Goal: Transaction & Acquisition: Obtain resource

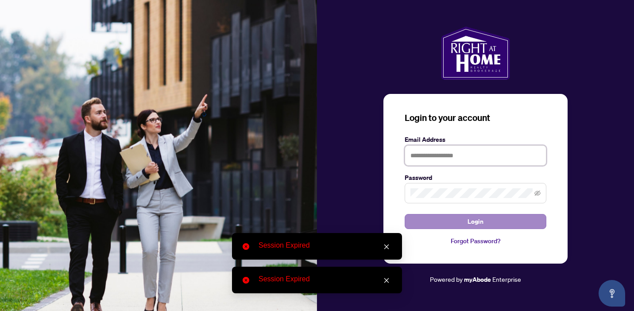
type input "**********"
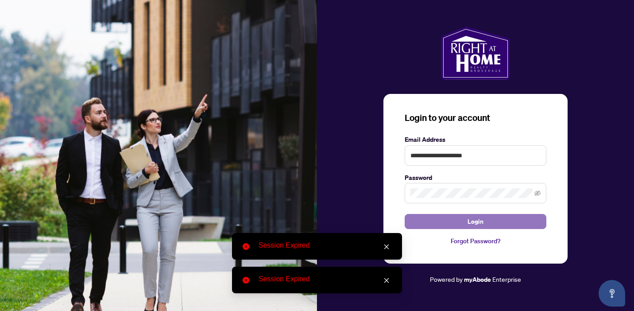
click at [444, 222] on button "Login" at bounding box center [476, 221] width 142 height 15
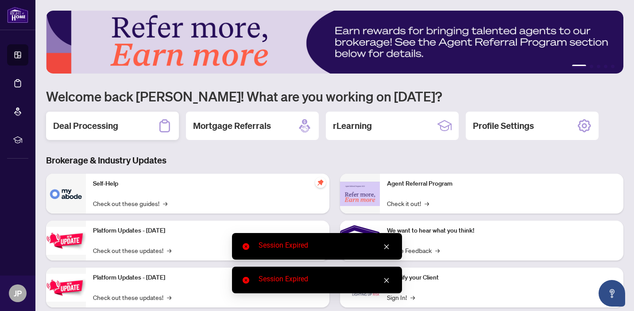
click at [164, 126] on icon at bounding box center [165, 126] width 14 height 14
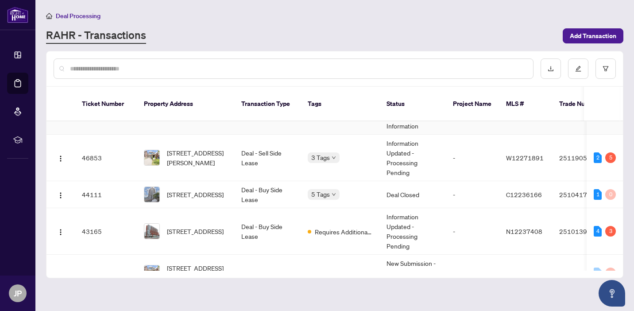
scroll to position [34, 0]
click at [62, 193] on img "button" at bounding box center [60, 194] width 7 height 7
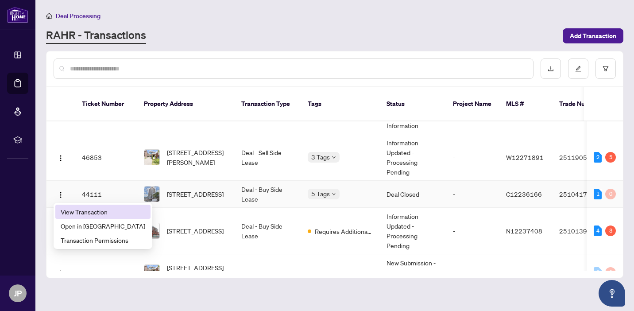
click at [79, 208] on span "View Transaction" at bounding box center [103, 212] width 85 height 10
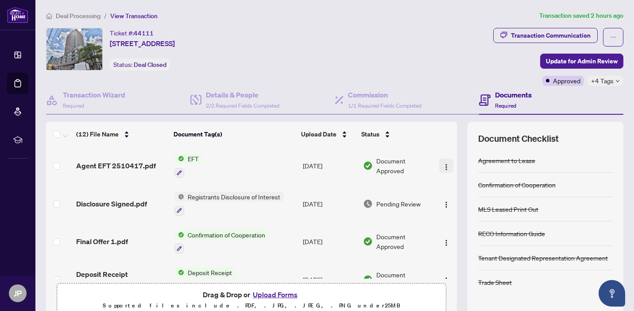
click at [444, 166] on img "button" at bounding box center [446, 166] width 7 height 7
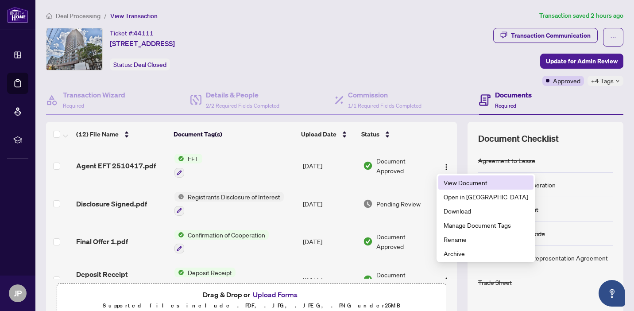
click at [449, 181] on span "View Document" at bounding box center [486, 183] width 85 height 10
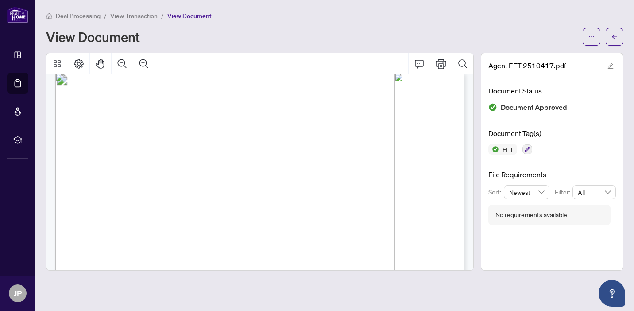
scroll to position [4, 0]
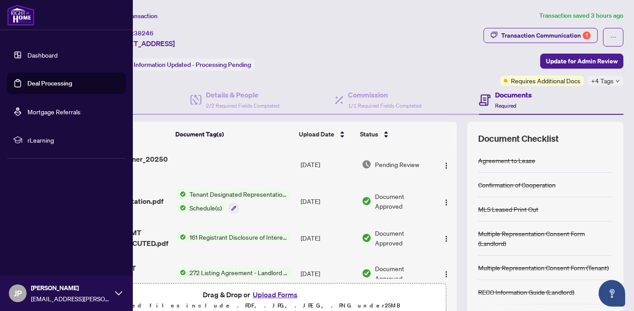
click at [36, 84] on link "Deal Processing" at bounding box center [49, 83] width 45 height 8
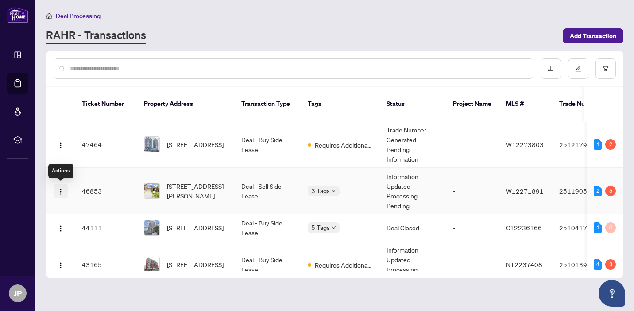
click at [59, 194] on img "button" at bounding box center [60, 191] width 7 height 7
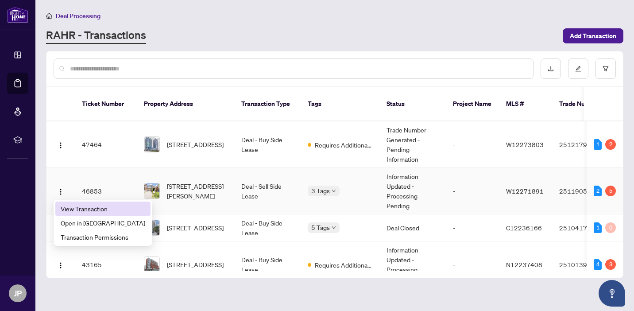
click at [68, 210] on span "View Transaction" at bounding box center [103, 209] width 85 height 10
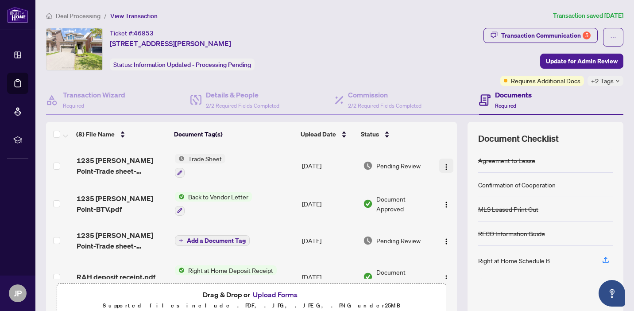
click at [444, 165] on img "button" at bounding box center [446, 166] width 7 height 7
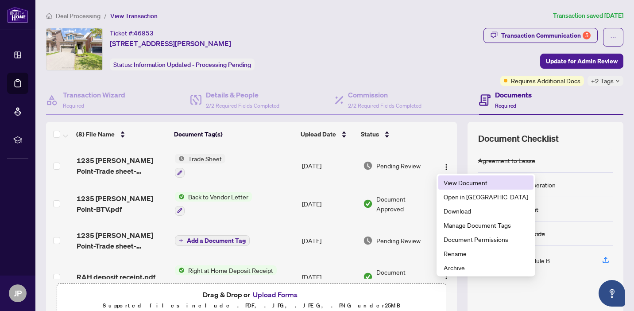
click at [446, 181] on span "View Document" at bounding box center [486, 183] width 85 height 10
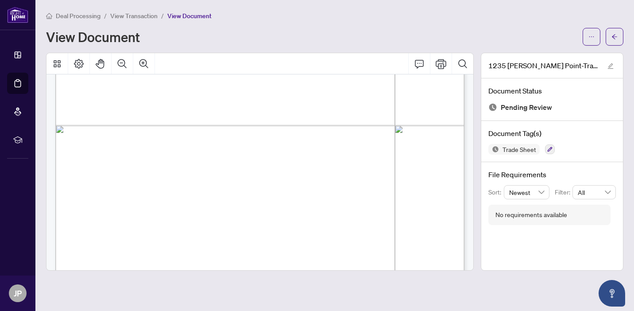
scroll to position [894, 0]
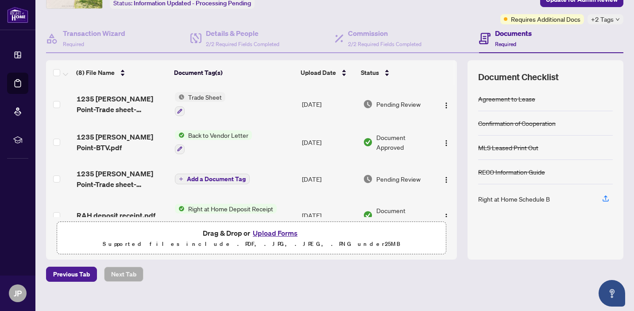
scroll to position [170, 0]
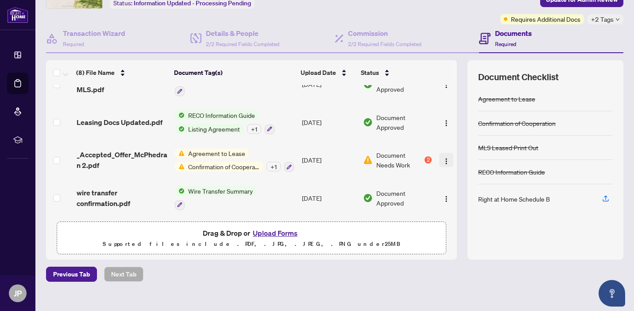
click at [444, 159] on img "button" at bounding box center [446, 161] width 7 height 7
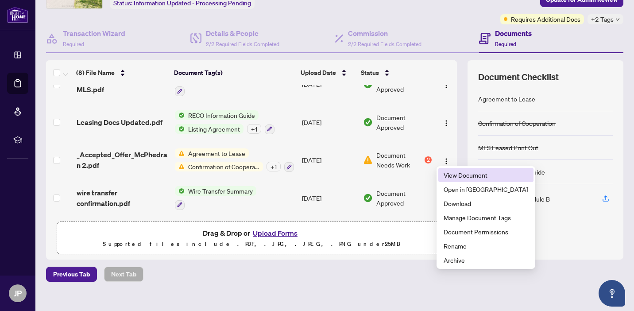
click at [455, 174] on span "View Document" at bounding box center [486, 175] width 85 height 10
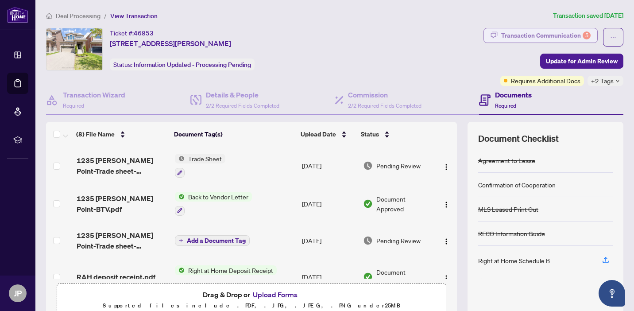
click at [571, 37] on div "Transaction Communication 5" at bounding box center [545, 35] width 89 height 14
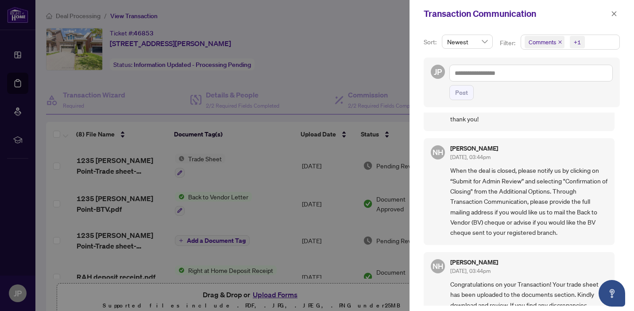
scroll to position [42, 0]
click at [347, 76] on div at bounding box center [317, 155] width 634 height 311
click at [614, 12] on icon "close" at bounding box center [614, 14] width 6 height 6
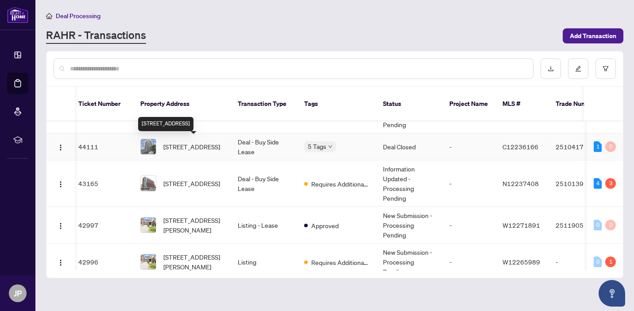
scroll to position [80, 4]
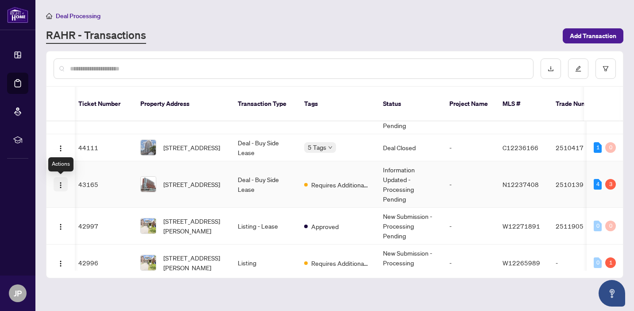
click at [62, 185] on img "button" at bounding box center [60, 184] width 7 height 7
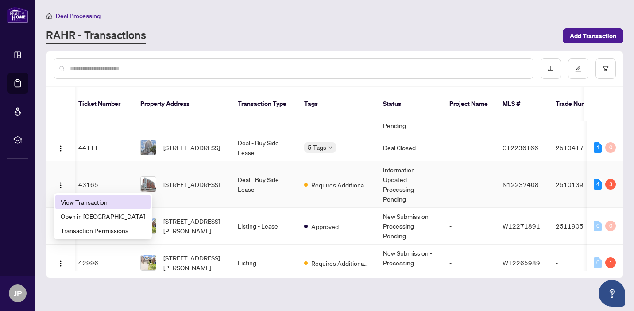
click at [89, 203] on span "View Transaction" at bounding box center [103, 202] width 85 height 10
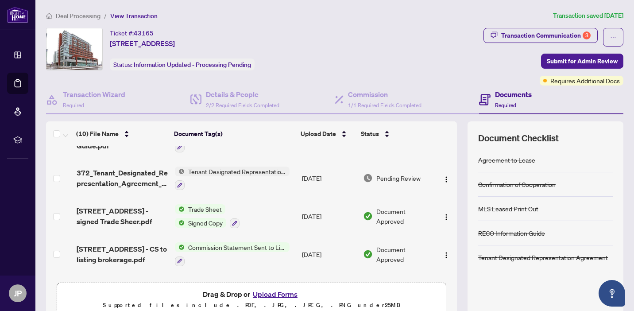
scroll to position [64, 0]
click at [443, 216] on img "button" at bounding box center [446, 215] width 7 height 7
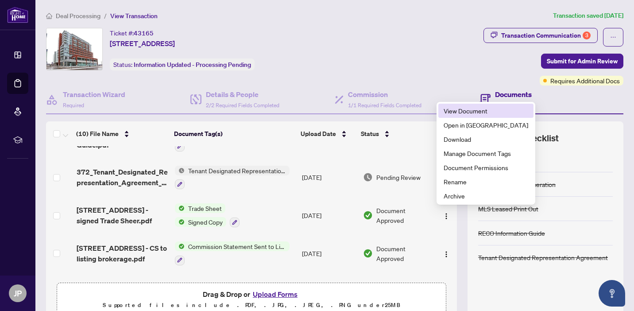
click at [464, 112] on span "View Document" at bounding box center [486, 111] width 85 height 10
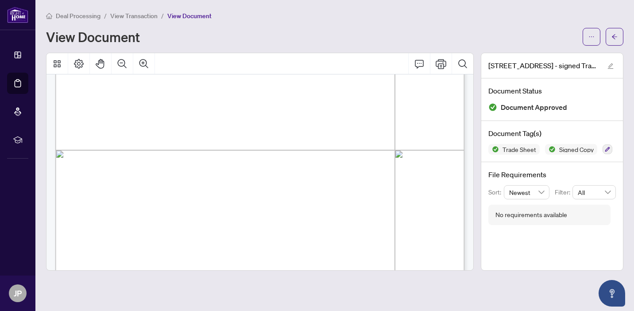
scroll to position [271, 0]
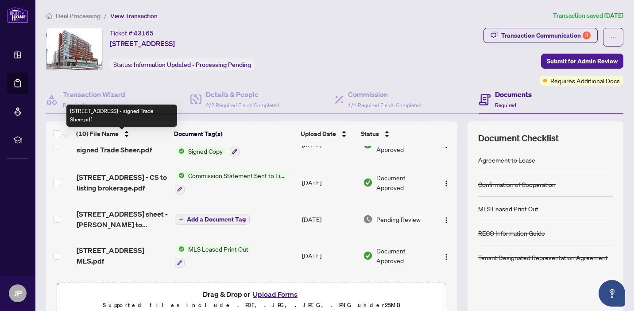
scroll to position [142, 0]
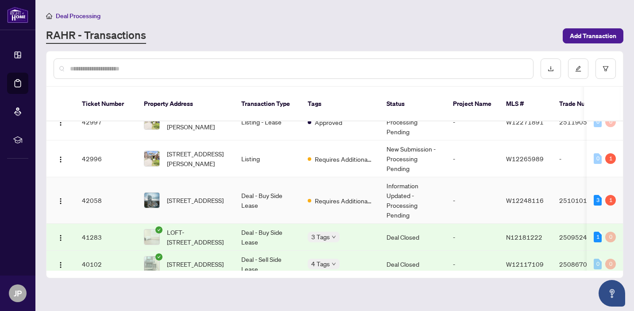
scroll to position [193, 0]
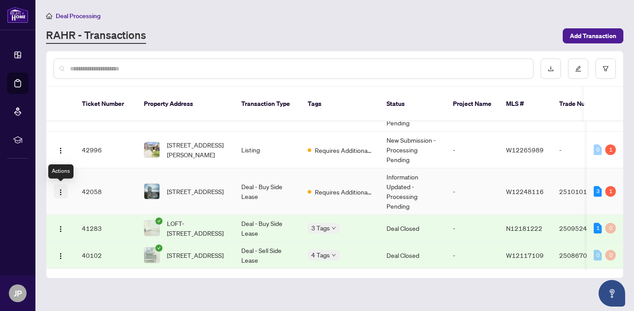
click at [62, 191] on img "button" at bounding box center [60, 192] width 7 height 7
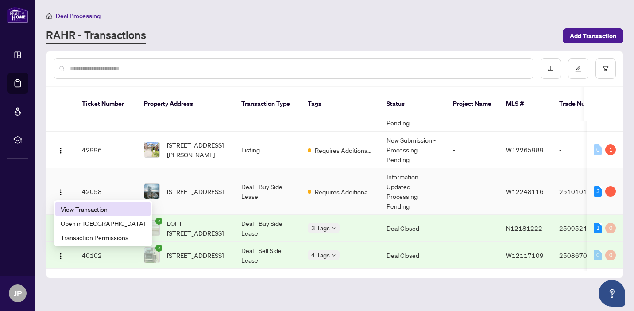
click at [79, 209] on span "View Transaction" at bounding box center [103, 209] width 85 height 10
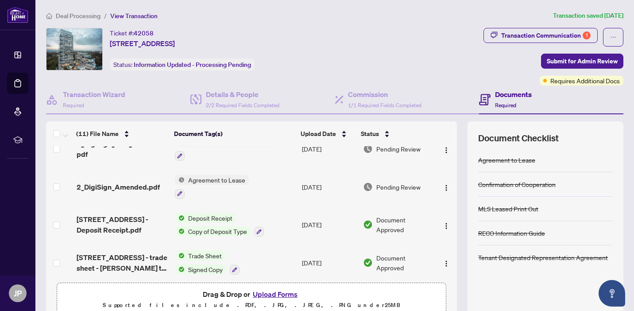
scroll to position [21, 0]
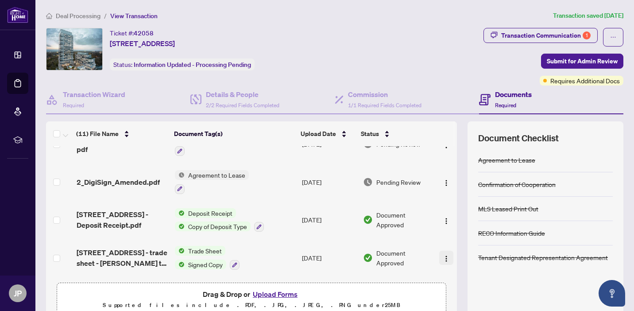
click at [443, 260] on span "button" at bounding box center [446, 258] width 7 height 10
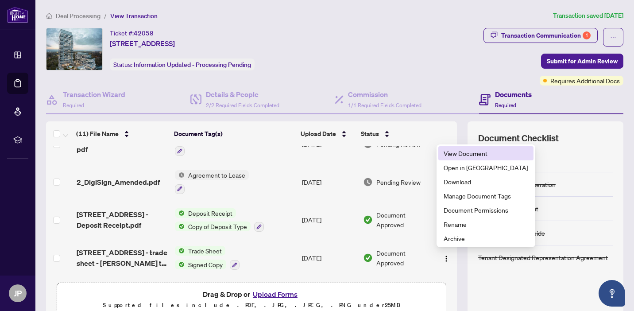
click at [470, 156] on span "View Document" at bounding box center [486, 153] width 85 height 10
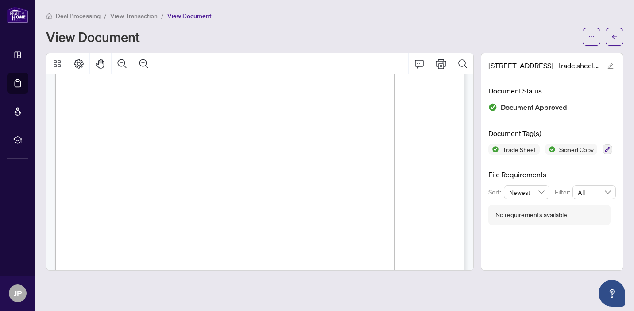
scroll to position [25, 0]
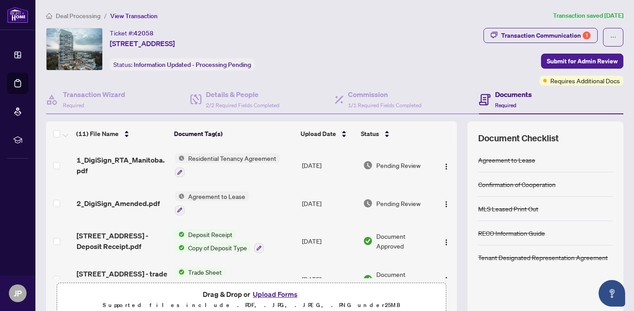
scroll to position [9, 0]
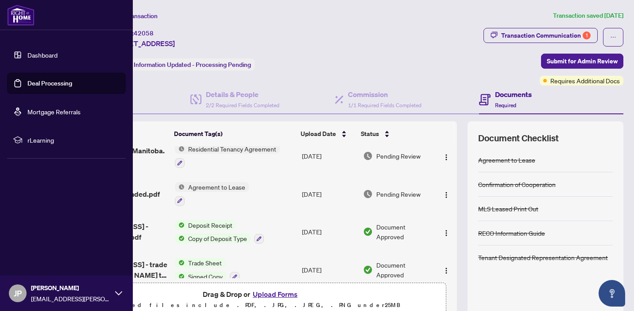
click at [34, 85] on link "Deal Processing" at bounding box center [49, 83] width 45 height 8
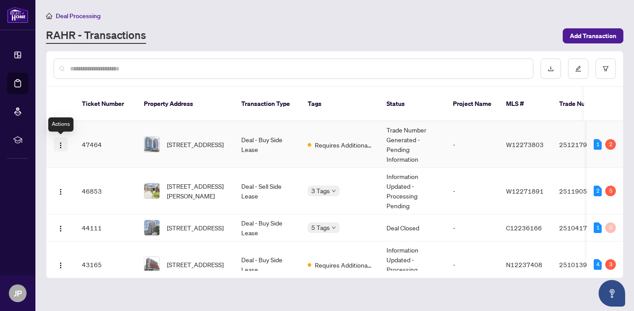
click at [59, 147] on img "button" at bounding box center [60, 145] width 7 height 7
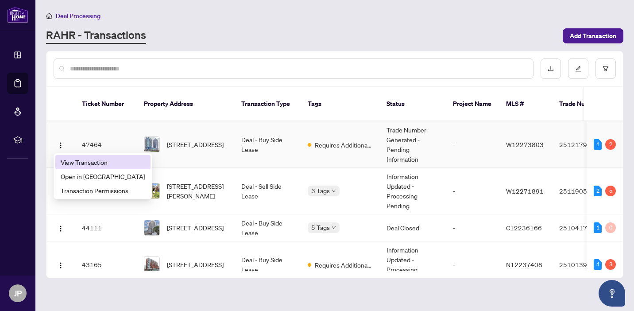
click at [82, 159] on span "View Transaction" at bounding box center [103, 162] width 85 height 10
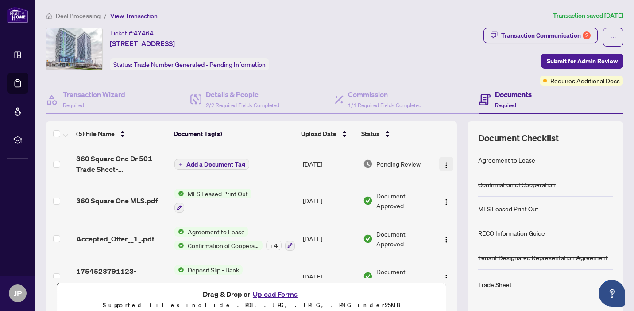
click at [443, 163] on img "button" at bounding box center [446, 165] width 7 height 7
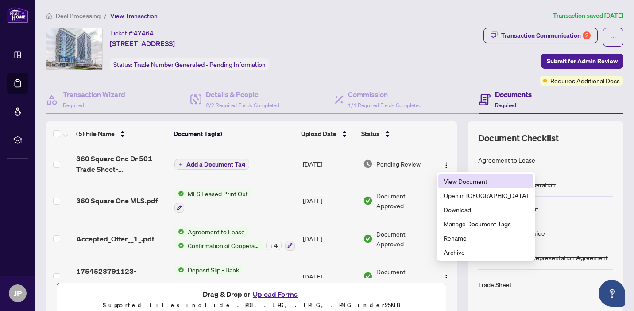
click at [455, 180] on span "View Document" at bounding box center [486, 181] width 85 height 10
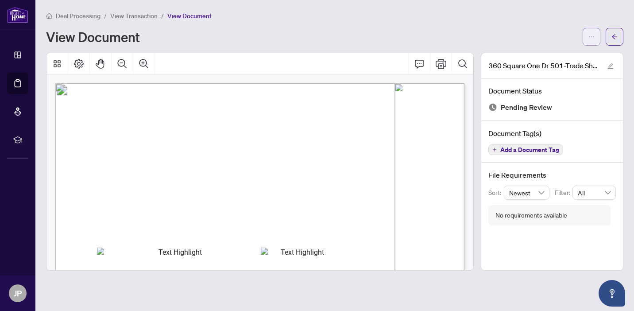
click at [591, 36] on icon "ellipsis" at bounding box center [591, 36] width 5 height 1
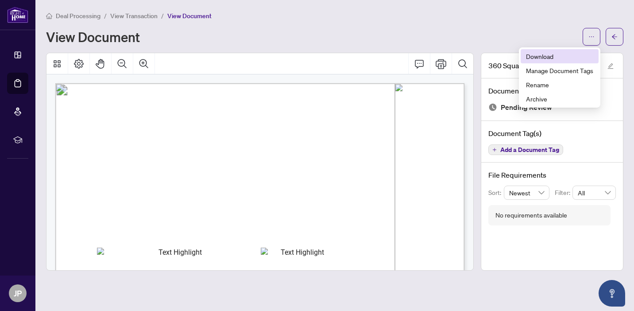
click at [543, 55] on span "Download" at bounding box center [559, 56] width 67 height 10
